Goal: Information Seeking & Learning: Learn about a topic

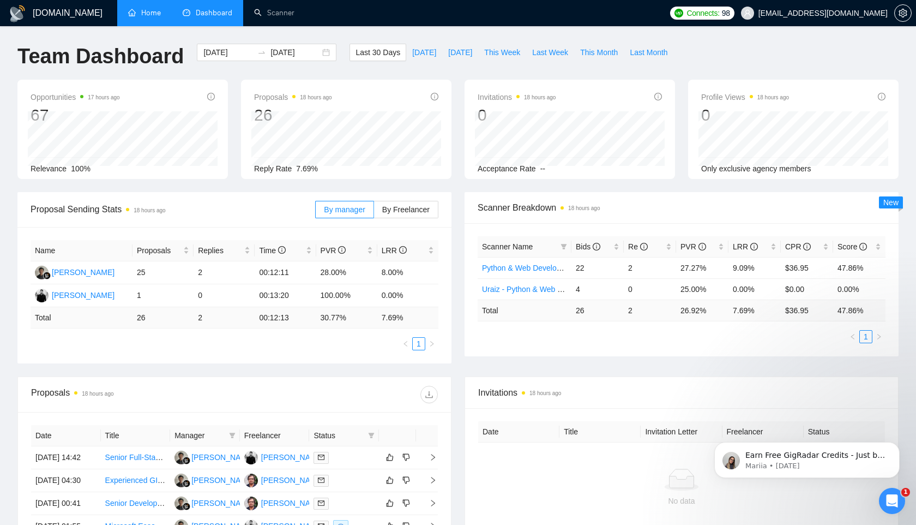
click at [147, 13] on link "Home" at bounding box center [144, 12] width 33 height 9
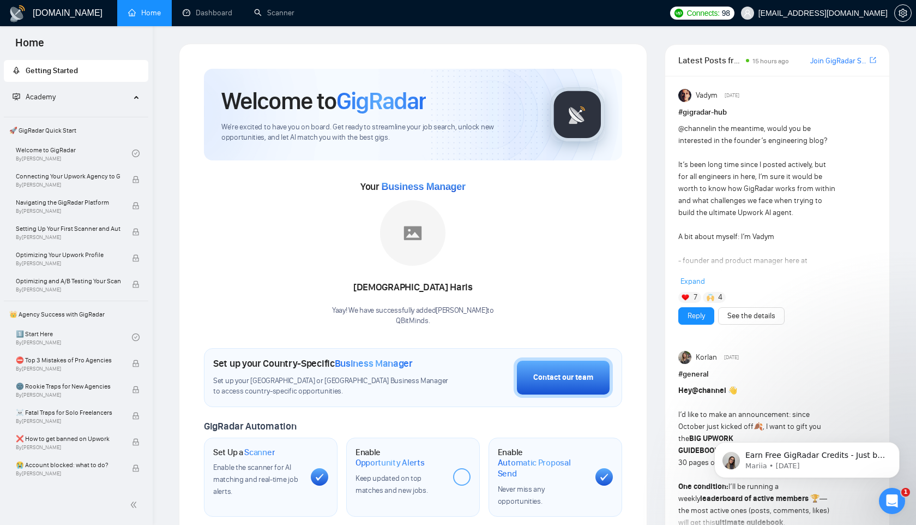
click at [155, 14] on link "Home" at bounding box center [144, 12] width 33 height 9
click at [200, 11] on link "Dashboard" at bounding box center [208, 12] width 50 height 9
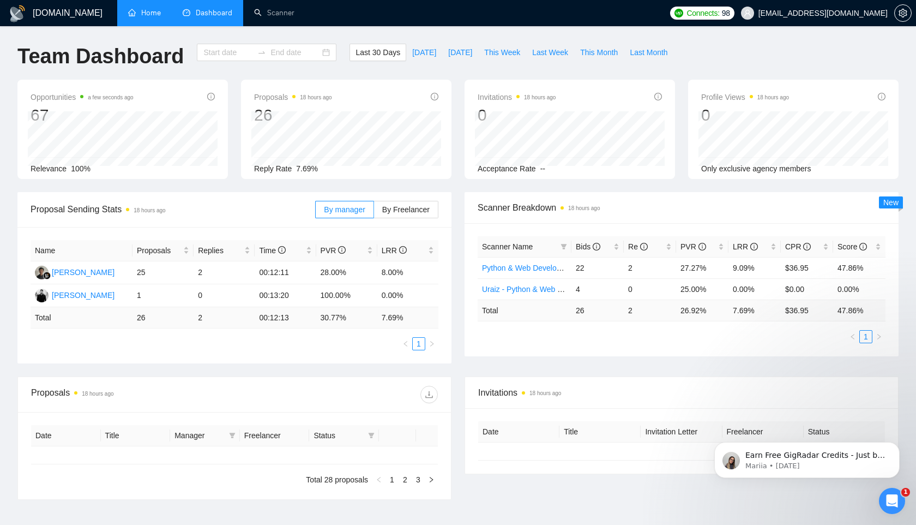
type input "[DATE]"
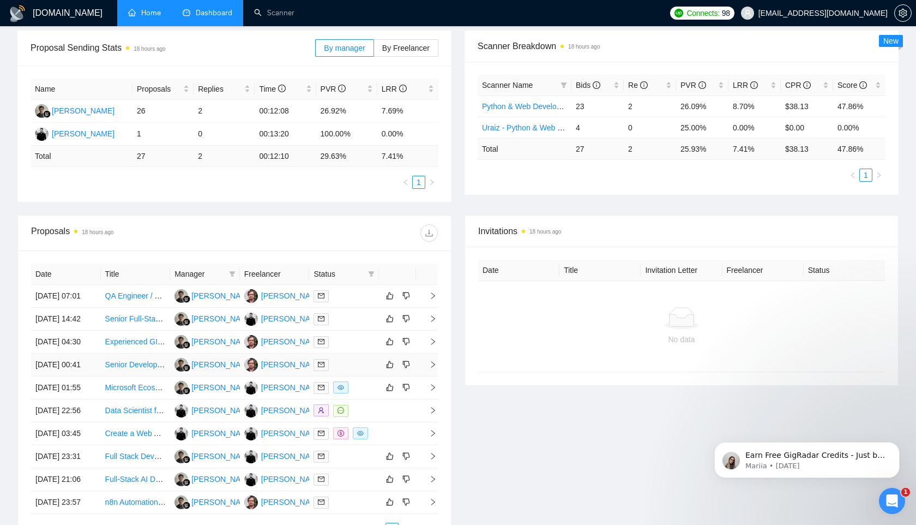
scroll to position [210, 0]
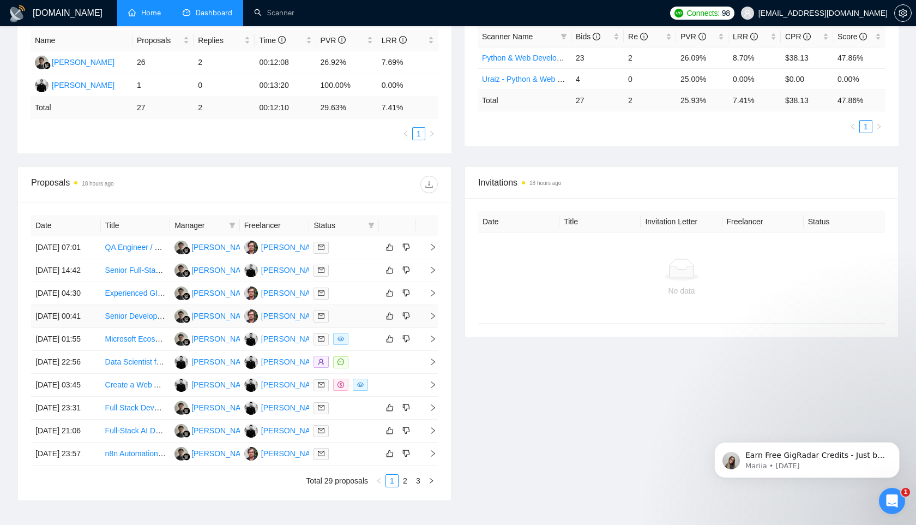
click at [137, 320] on link "Senior Developer / Technical Lead (Full Time Role)" at bounding box center [191, 315] width 172 height 9
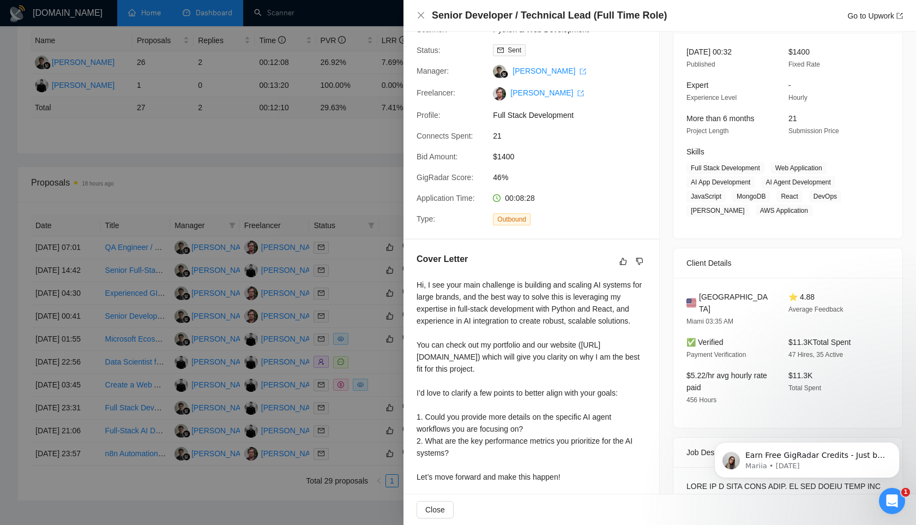
scroll to position [152, 0]
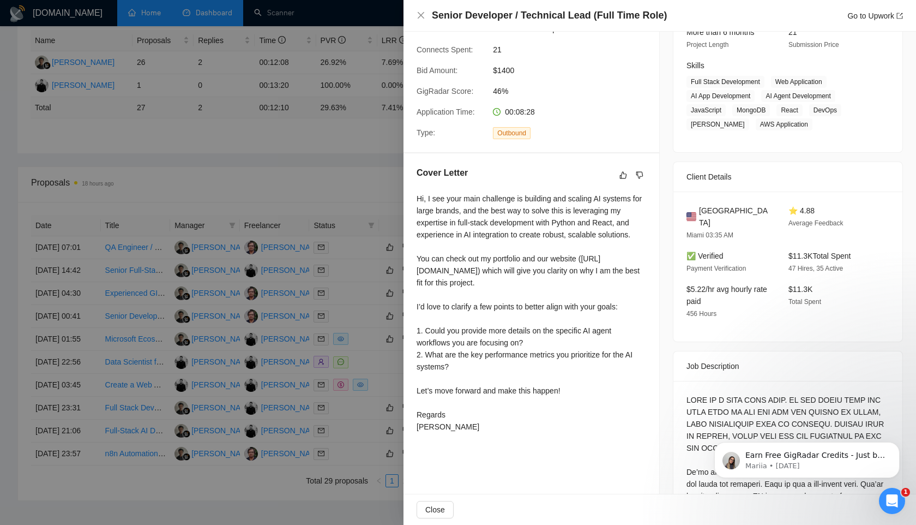
click at [364, 262] on div at bounding box center [458, 262] width 916 height 525
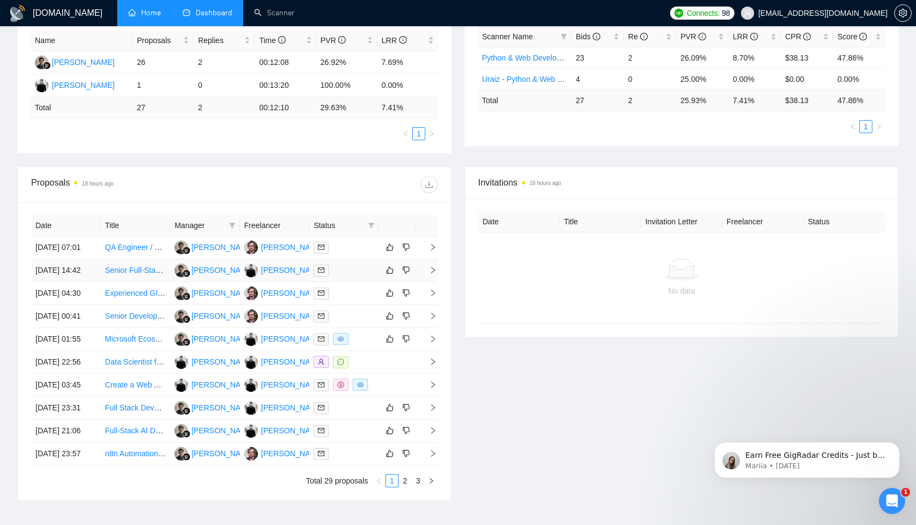
click at [145, 274] on link "Senior Full-Stack Engineer (Tech Lead Potential) for AI App Migration" at bounding box center [222, 270] width 234 height 9
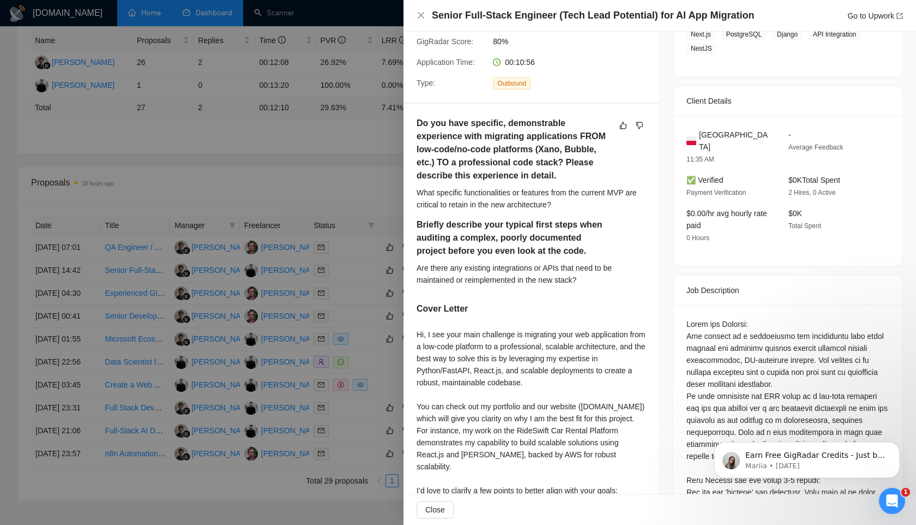
scroll to position [212, 0]
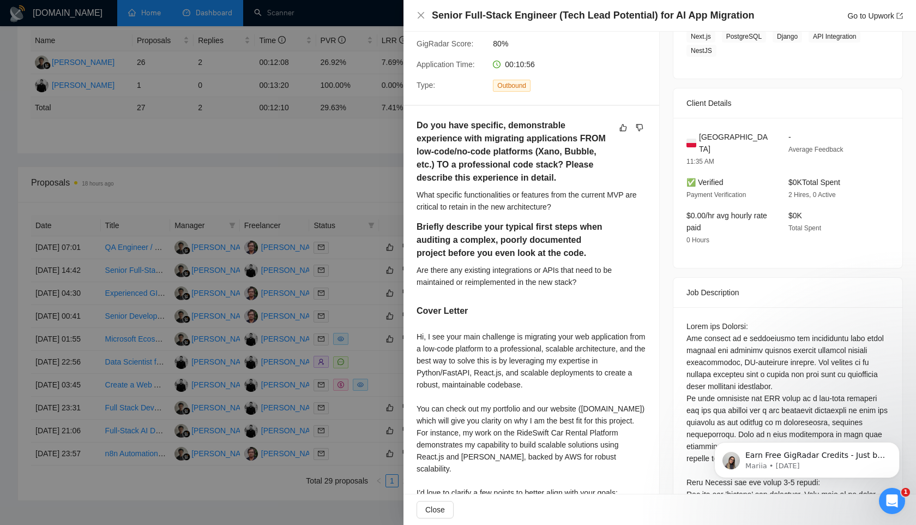
click at [356, 283] on div at bounding box center [458, 262] width 916 height 525
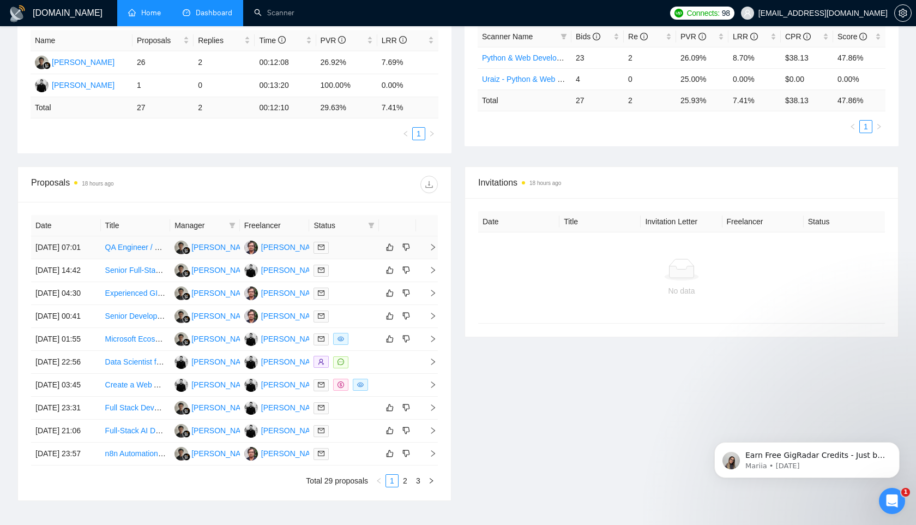
click at [141, 245] on td "QA Engineer / Test Engineer" at bounding box center [136, 247] width 70 height 23
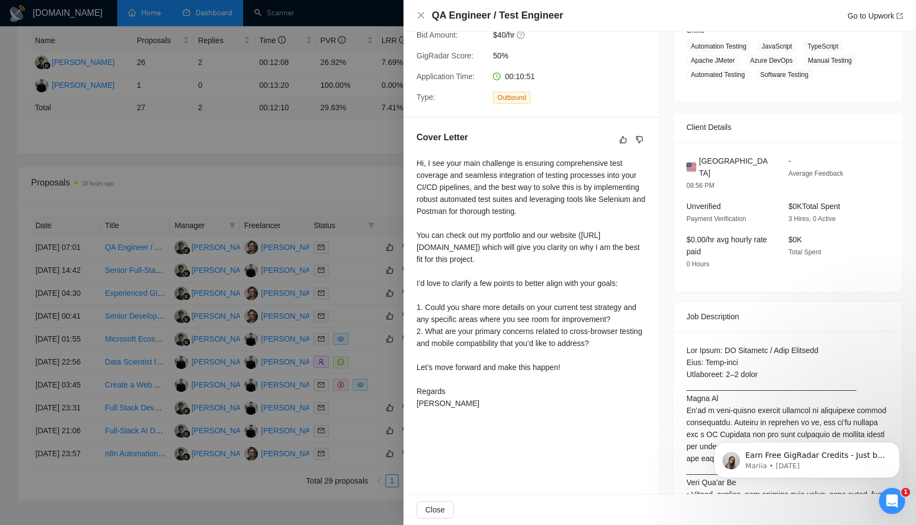
scroll to position [0, 0]
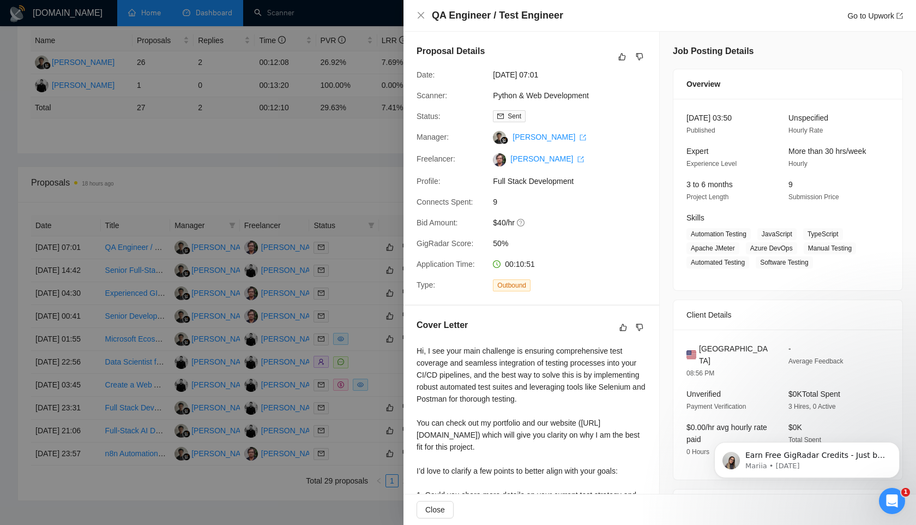
click at [290, 213] on div at bounding box center [458, 262] width 916 height 525
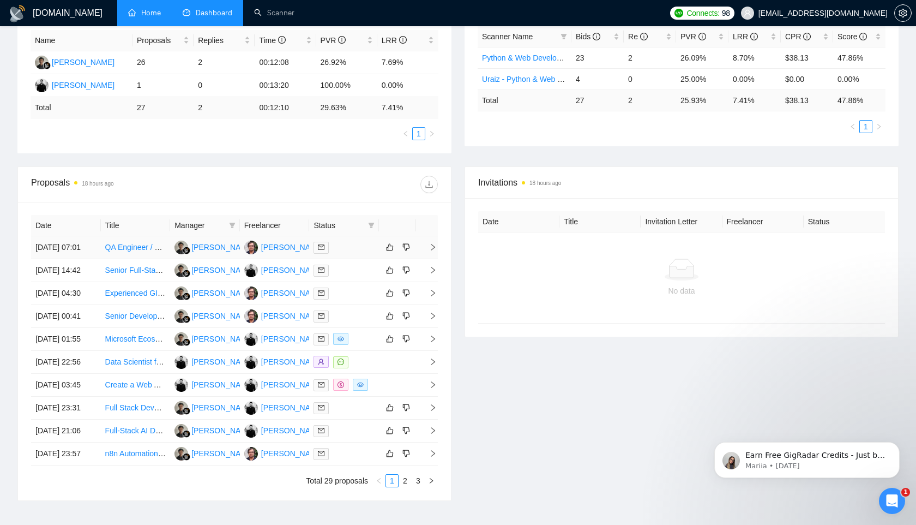
click at [141, 251] on link "QA Engineer / Test Engineer" at bounding box center [153, 247] width 96 height 9
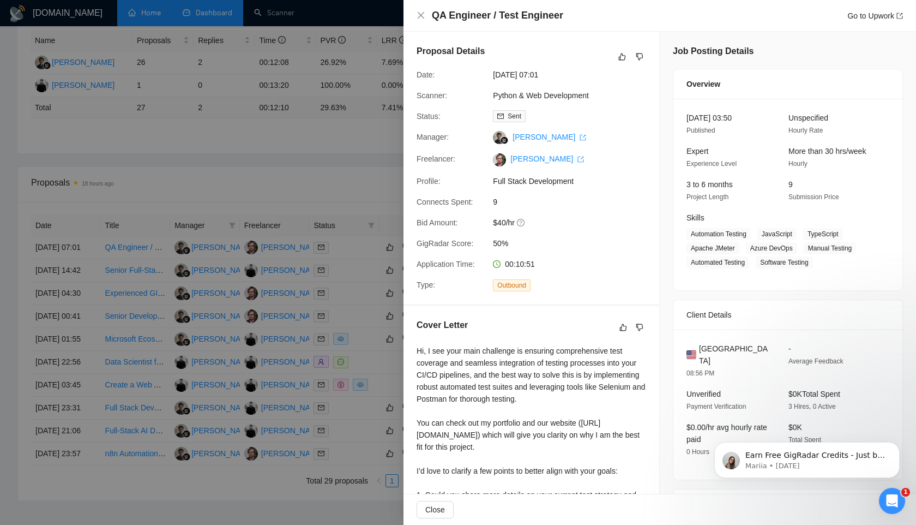
click at [315, 166] on div at bounding box center [458, 262] width 916 height 525
